Goal: Check status: Check status

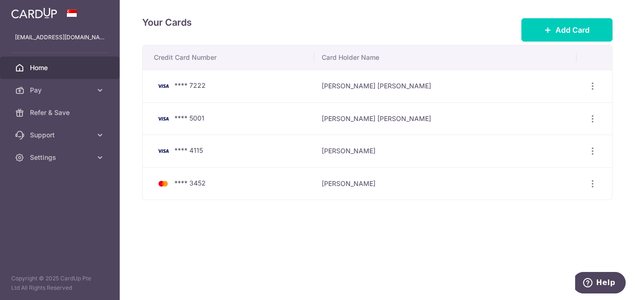
click at [33, 69] on span "Home" at bounding box center [61, 67] width 62 height 9
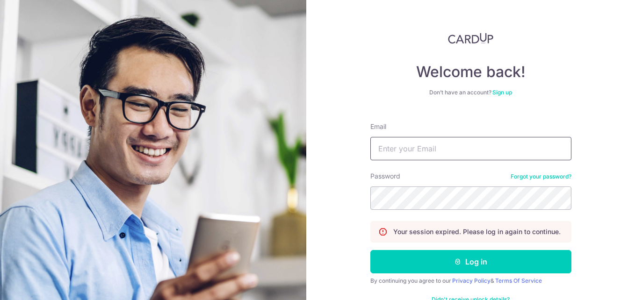
click at [397, 142] on input "Email" at bounding box center [470, 148] width 201 height 23
type input "[EMAIL_ADDRESS][DOMAIN_NAME]"
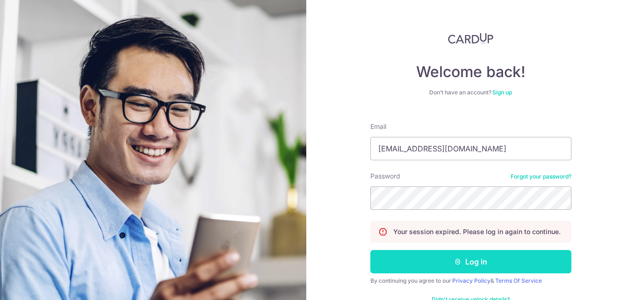
click at [447, 270] on button "Log in" at bounding box center [470, 261] width 201 height 23
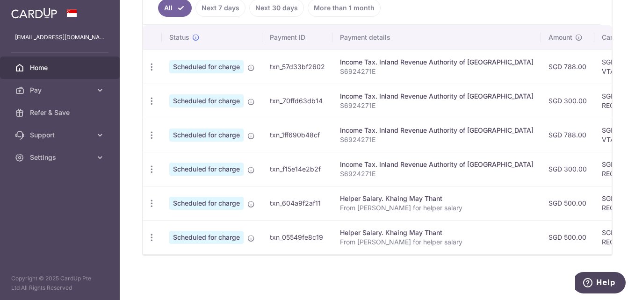
scroll to position [81, 0]
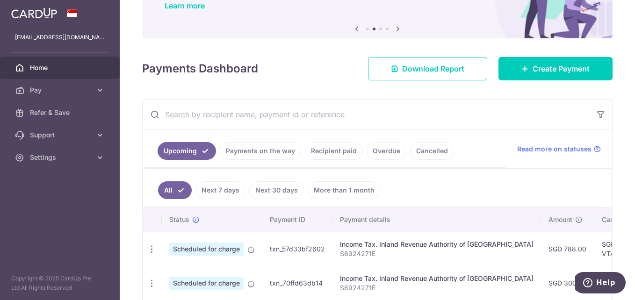
click at [326, 154] on link "Recipient paid" at bounding box center [334, 151] width 58 height 18
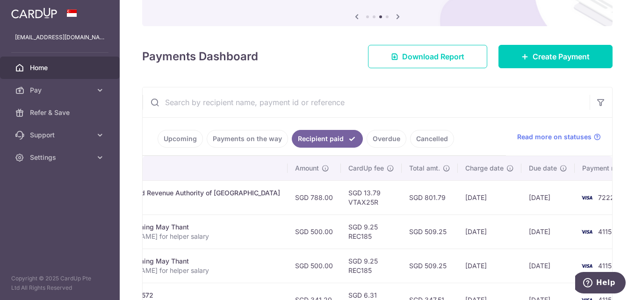
scroll to position [140, 0]
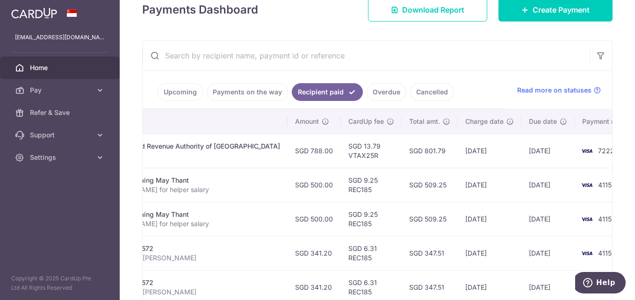
click at [191, 92] on link "Upcoming" at bounding box center [180, 92] width 45 height 18
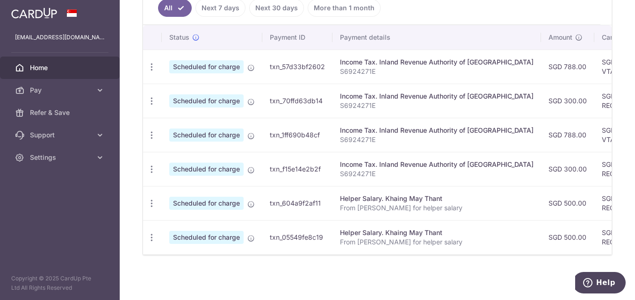
scroll to position [175, 0]
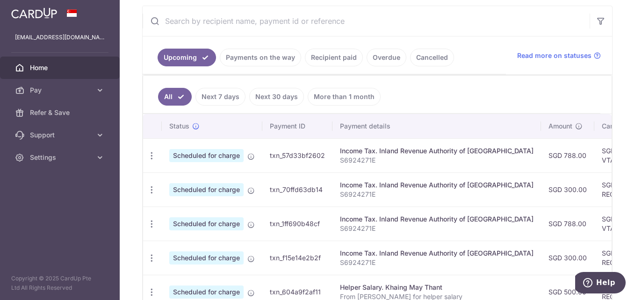
click at [261, 60] on link "Payments on the way" at bounding box center [260, 58] width 81 height 18
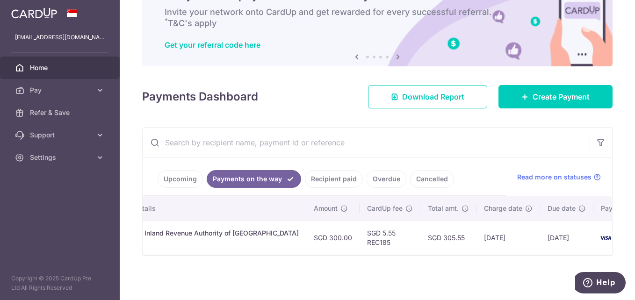
scroll to position [0, 241]
